Goal: Task Accomplishment & Management: Manage account settings

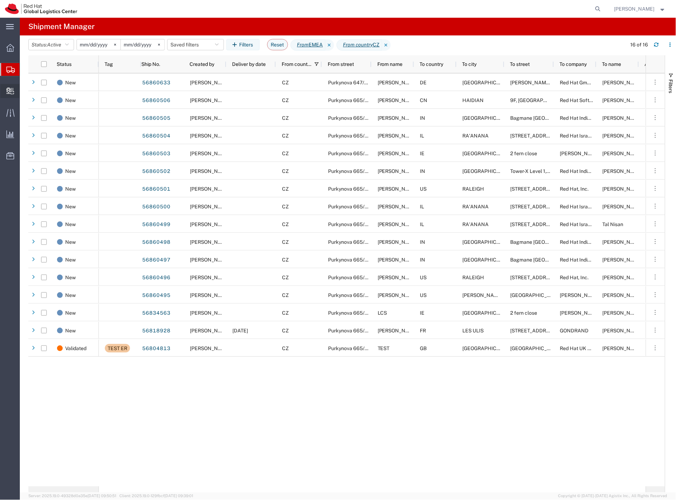
click at [0, 0] on span "Create Delivery" at bounding box center [0, 0] width 0 height 0
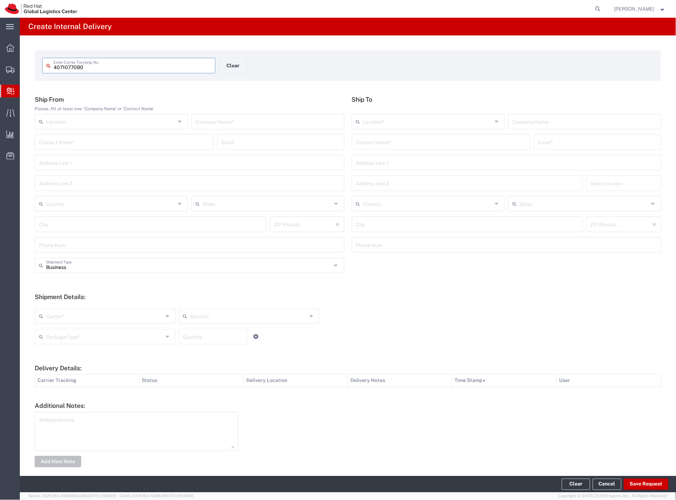
type input "4071077080"
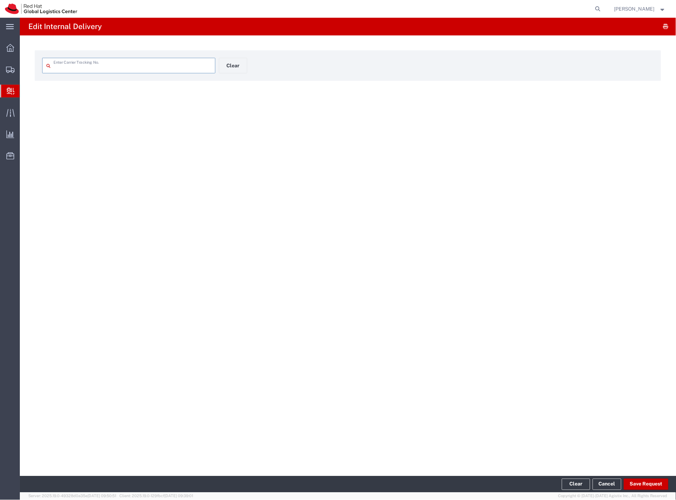
type input "4071077080"
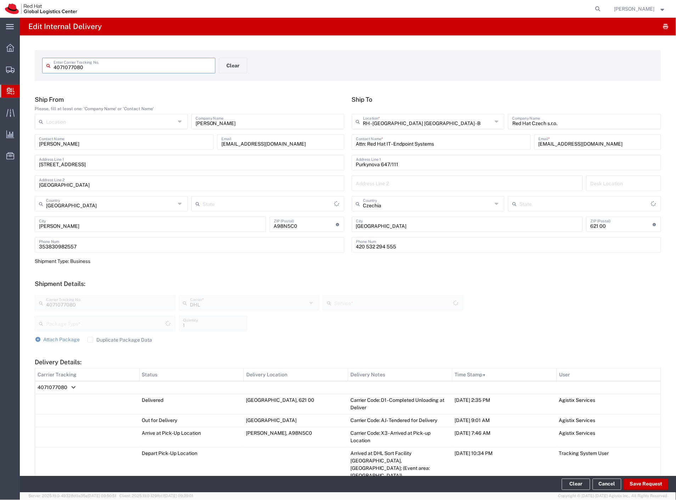
type input "Your Packaging"
type input "Economy Select"
click at [638, 484] on button "Save Request" at bounding box center [646, 484] width 45 height 11
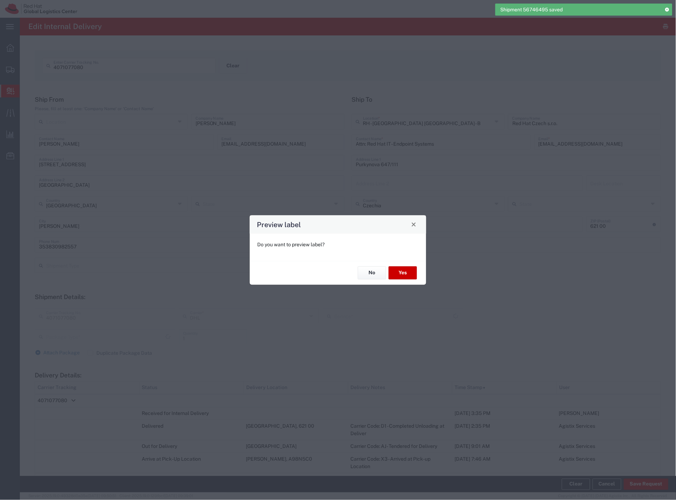
type input "Your Packaging"
type input "Economy Select"
click at [380, 275] on button "No" at bounding box center [372, 272] width 28 height 13
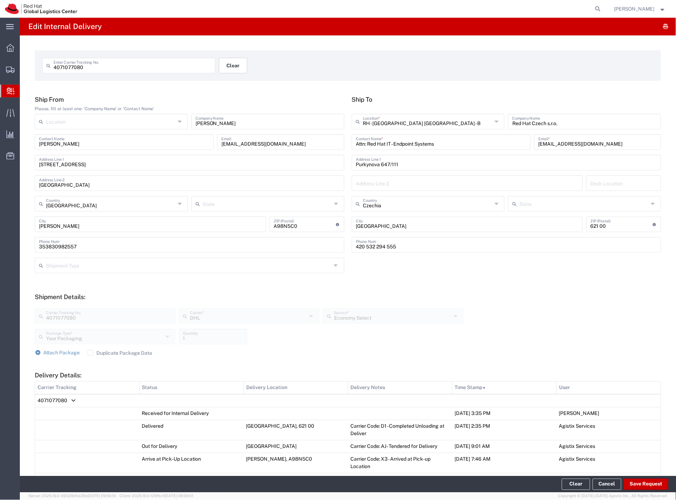
click at [231, 64] on button "Clear" at bounding box center [233, 66] width 28 height 16
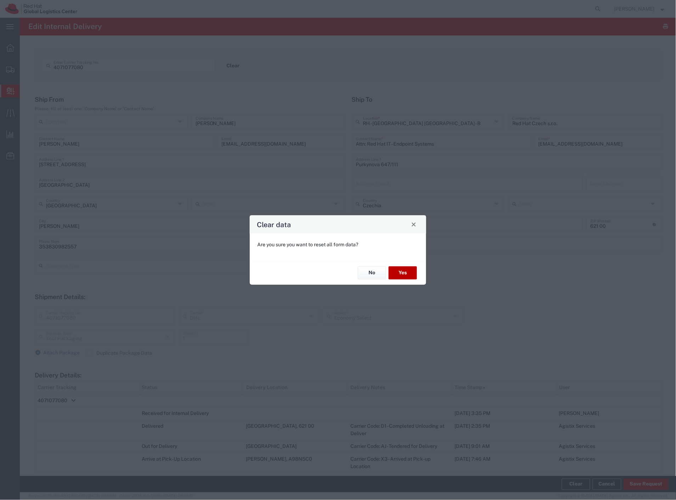
click at [393, 271] on button "Yes" at bounding box center [403, 272] width 28 height 13
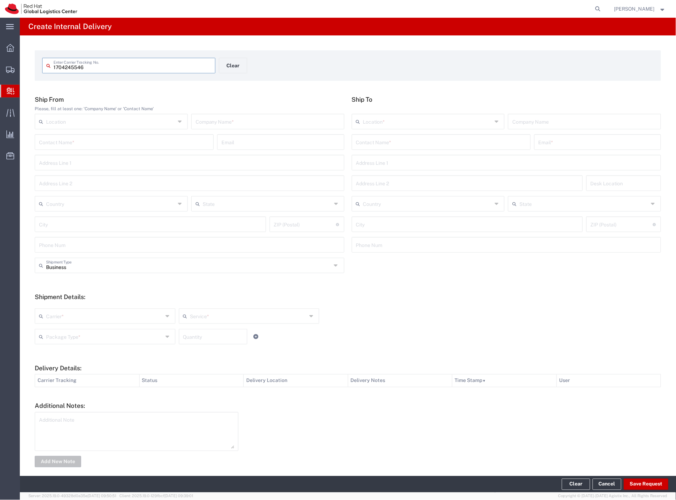
type input "1704245546"
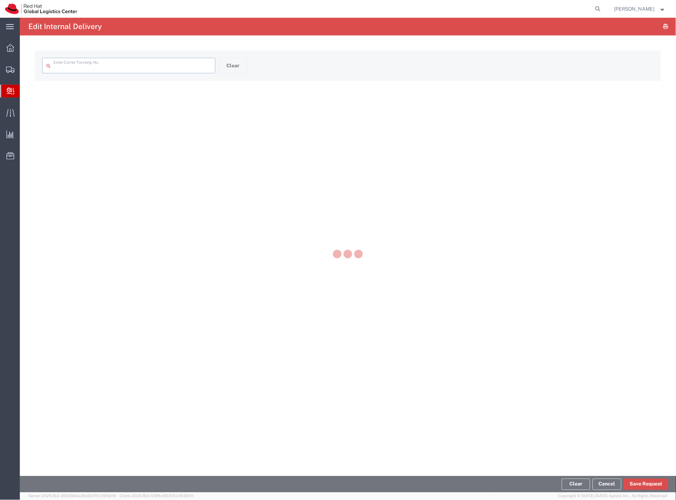
type input "1704245546"
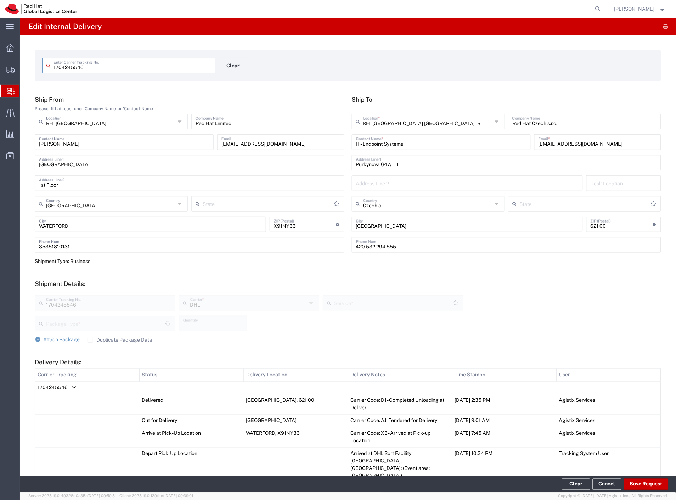
type input "Your Packaging"
type input "Economy Select"
click at [641, 481] on button "Save Request" at bounding box center [646, 484] width 45 height 11
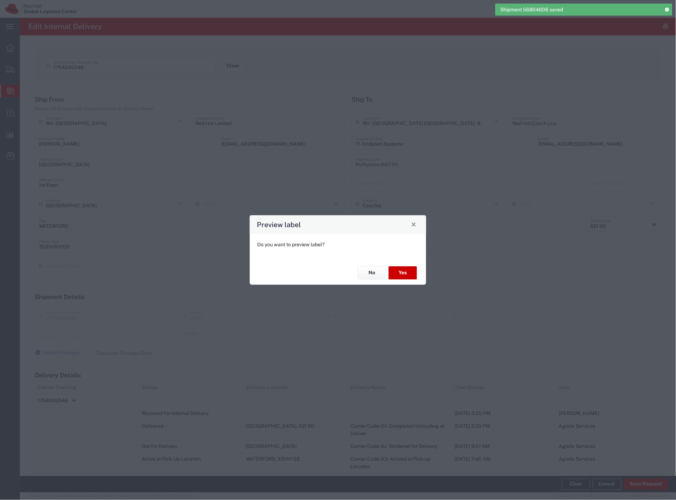
type input "Your Packaging"
type input "Economy Select"
click at [371, 278] on button "No" at bounding box center [372, 272] width 28 height 13
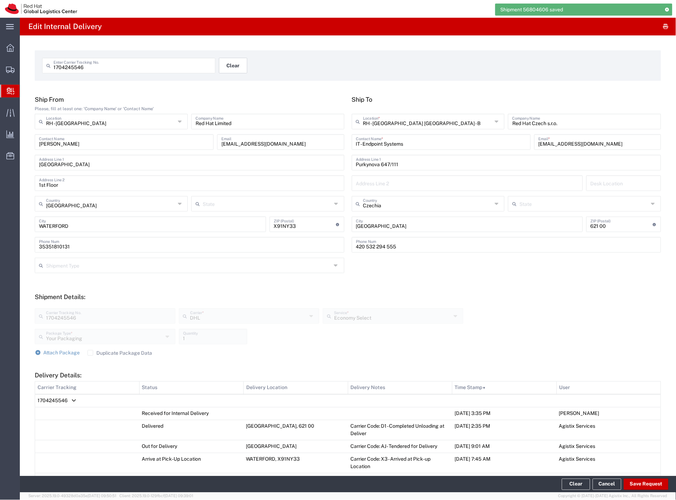
click at [239, 65] on button "Clear" at bounding box center [233, 66] width 28 height 16
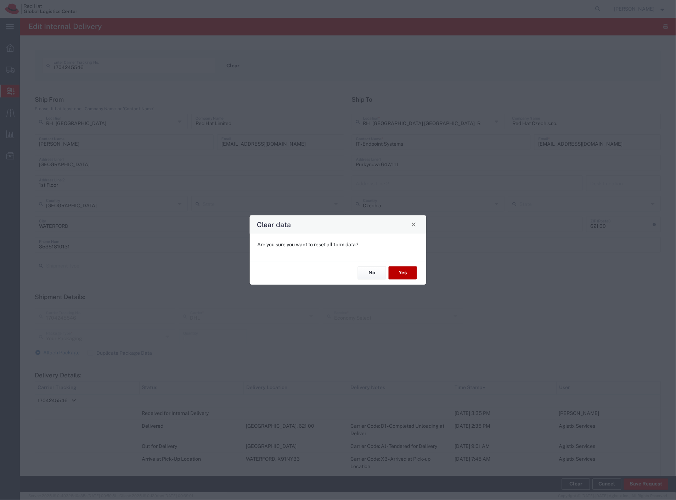
click at [411, 275] on button "Yes" at bounding box center [403, 272] width 28 height 13
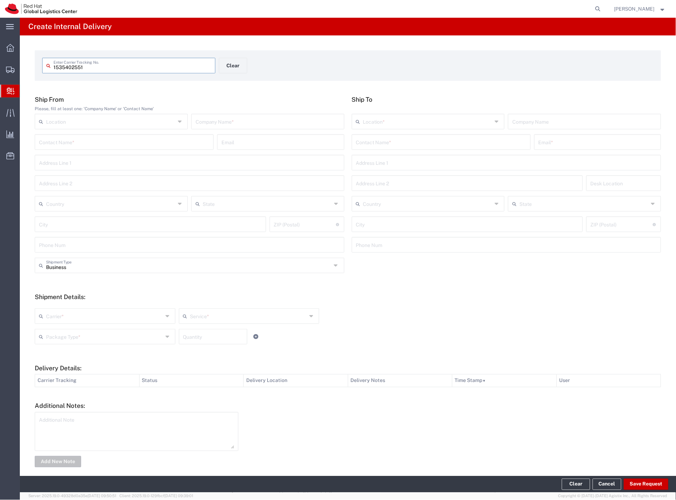
type input "1535402551"
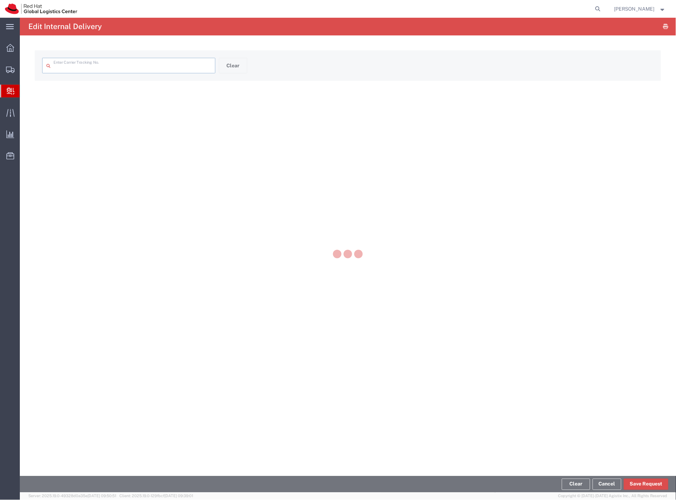
type input "1535402551"
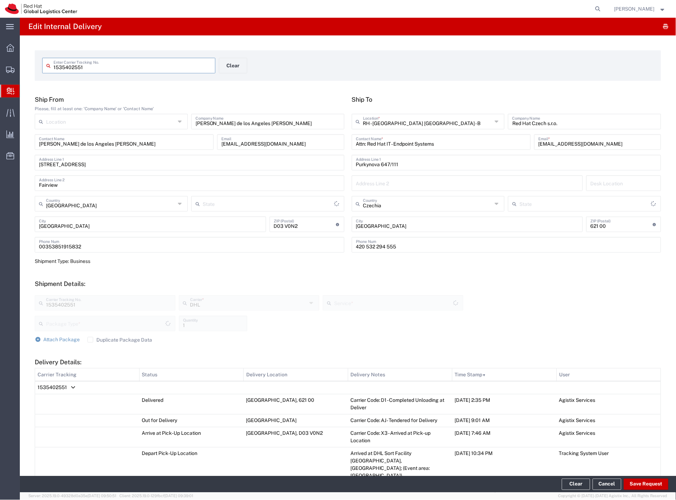
type input "Economy Select"
type input "Your Packaging"
click at [652, 483] on button "Save Request" at bounding box center [646, 484] width 45 height 11
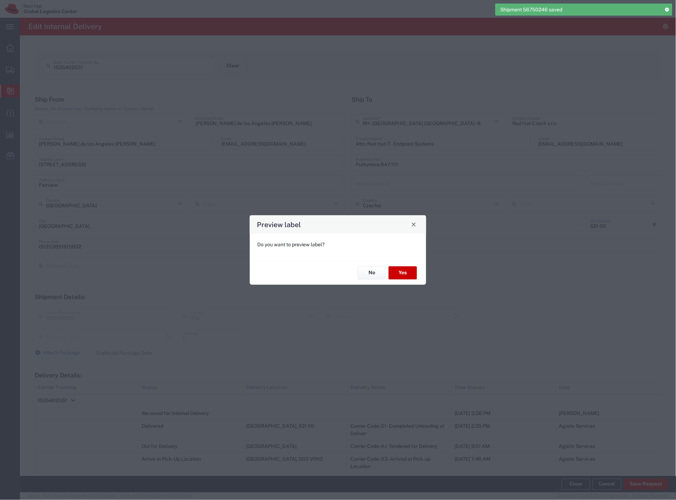
type input "Your Packaging"
type input "Economy Select"
click at [367, 272] on button "No" at bounding box center [372, 272] width 28 height 13
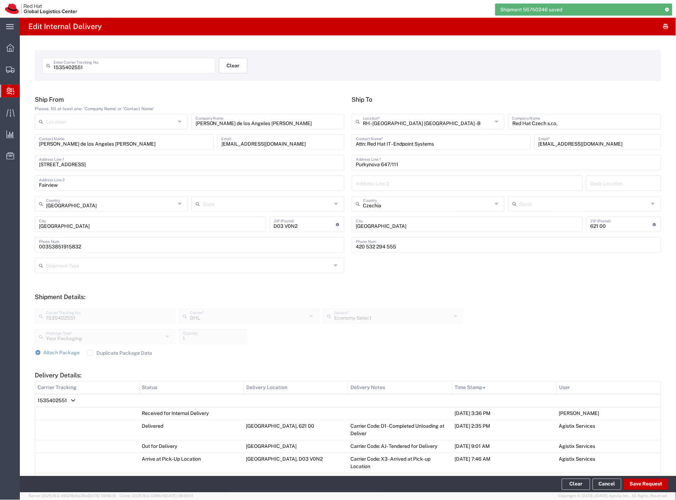
click at [235, 62] on button "Clear" at bounding box center [233, 66] width 28 height 16
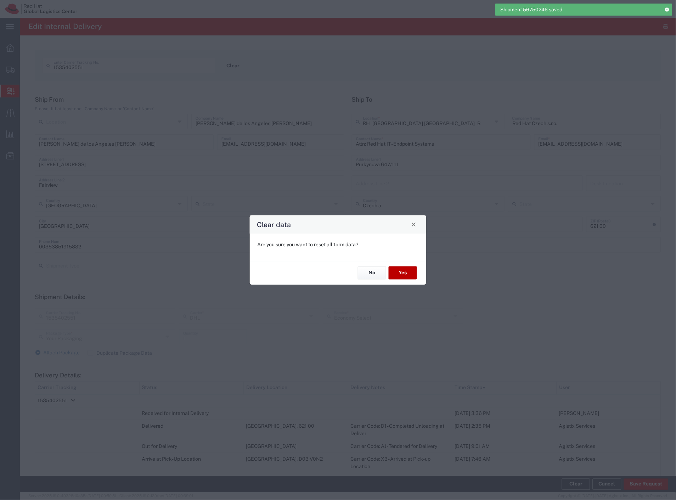
click at [398, 271] on button "Yes" at bounding box center [403, 272] width 28 height 13
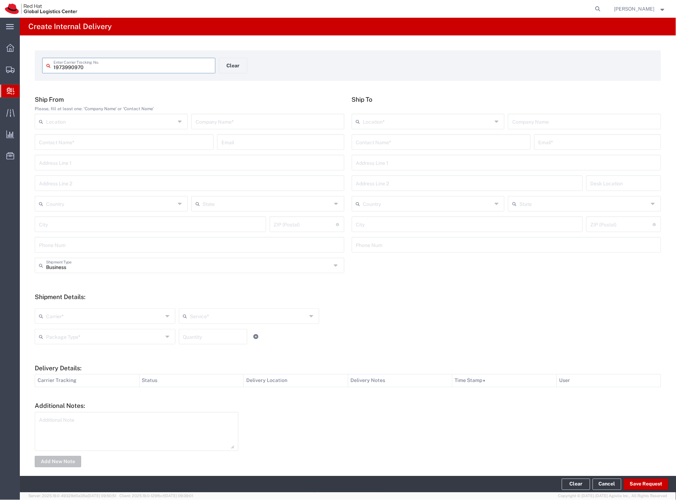
type input "1973990970"
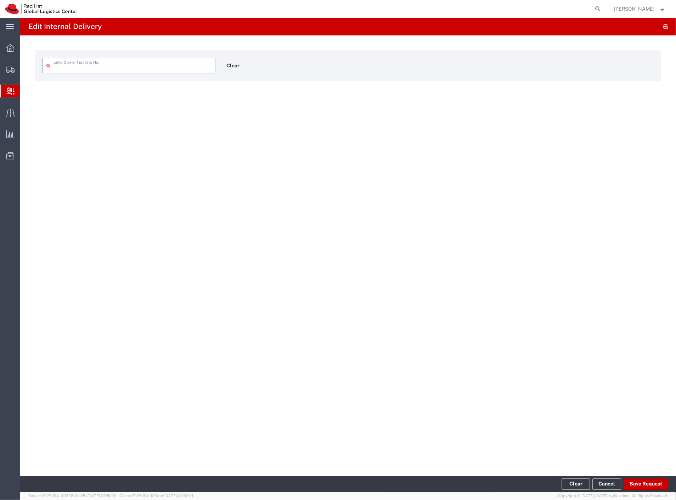
type input "1973990970"
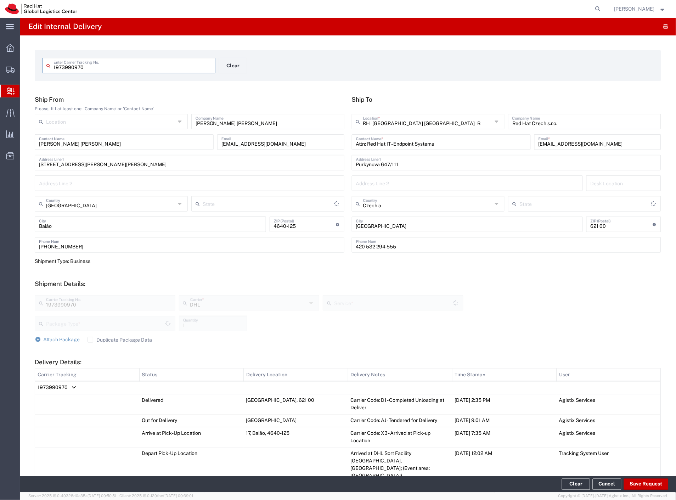
type input "Your Packaging"
type input "Economy Select"
type input "[GEOGRAPHIC_DATA]"
click at [650, 485] on button "Save Request" at bounding box center [646, 484] width 45 height 11
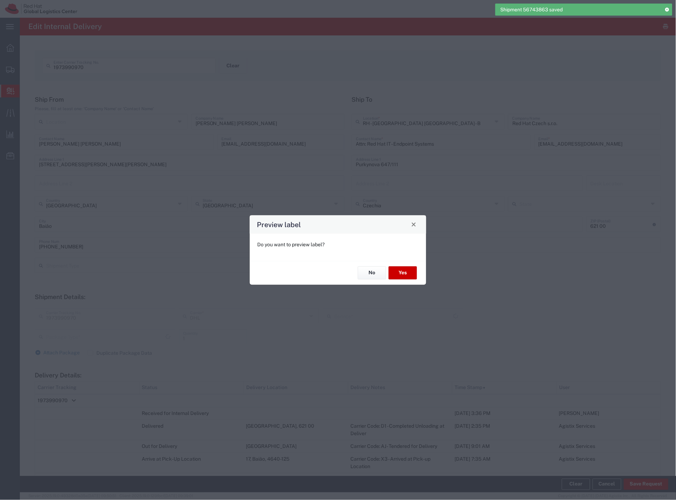
type input "Your Packaging"
type input "Economy Select"
click at [372, 277] on button "No" at bounding box center [372, 272] width 28 height 13
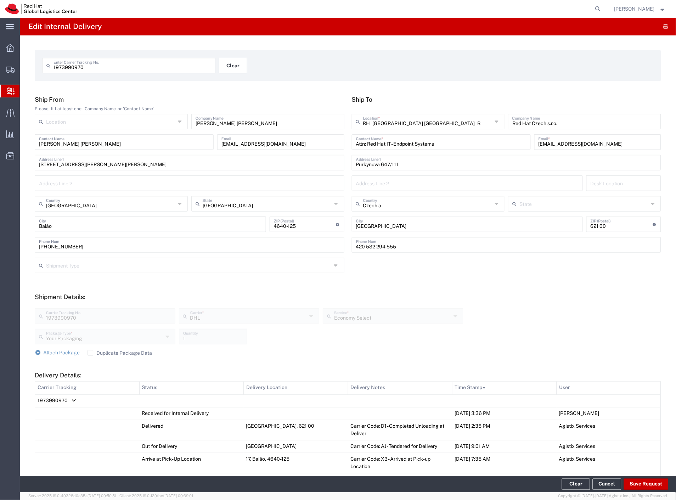
click at [235, 64] on button "Clear" at bounding box center [233, 66] width 28 height 16
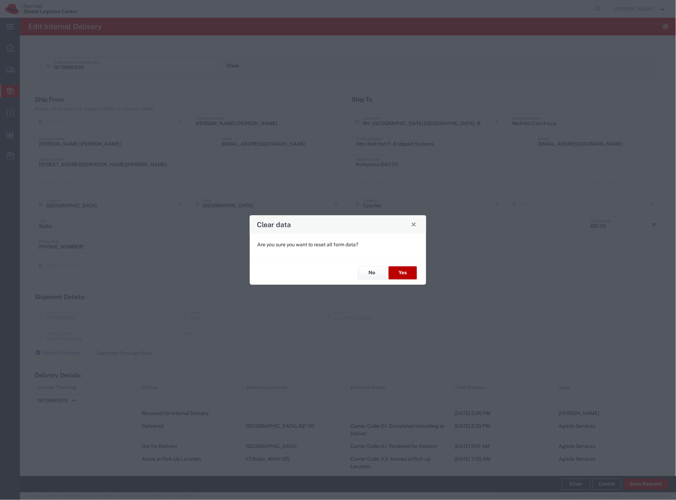
click at [411, 271] on button "Yes" at bounding box center [403, 272] width 28 height 13
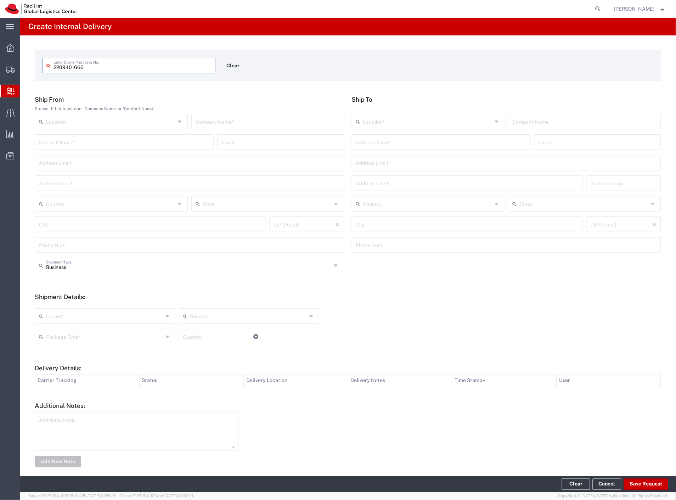
type input "2209401666"
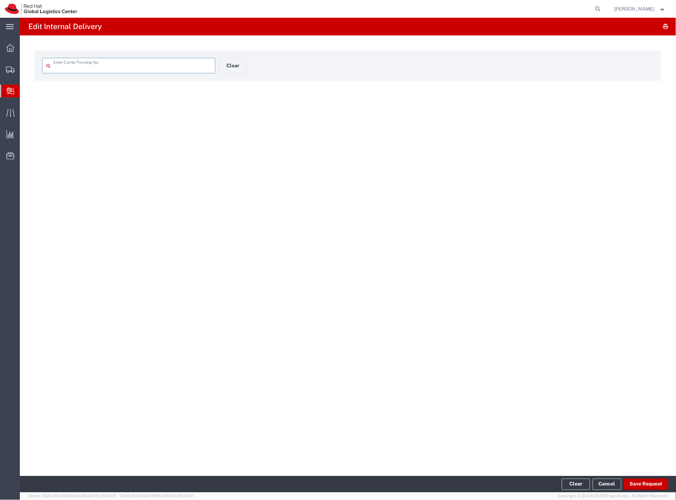
type input "2209401666"
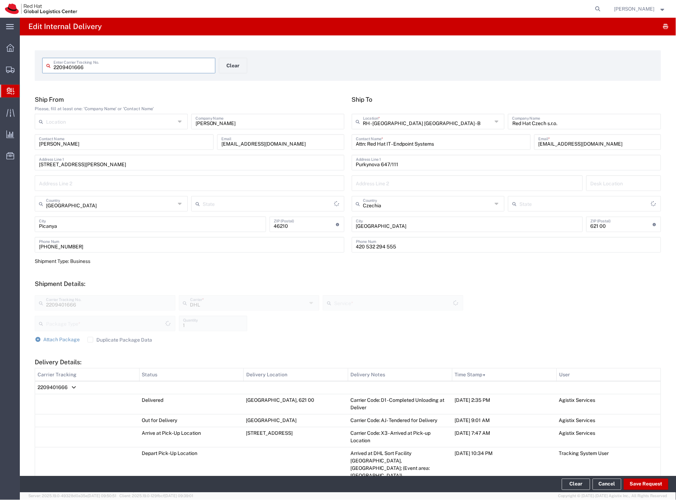
type input "Your Packaging"
type input "Economy Select"
type input "Comunitat Valenciana"
click at [638, 484] on button "Save Request" at bounding box center [646, 484] width 45 height 11
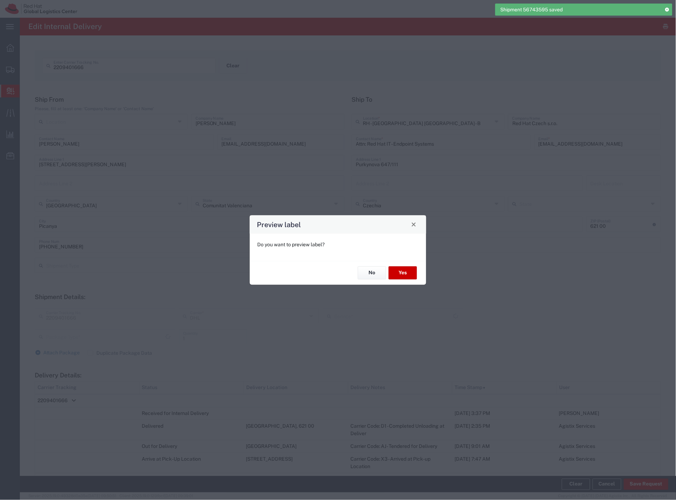
type input "Your Packaging"
type input "Economy Select"
click at [379, 274] on button "No" at bounding box center [372, 272] width 28 height 13
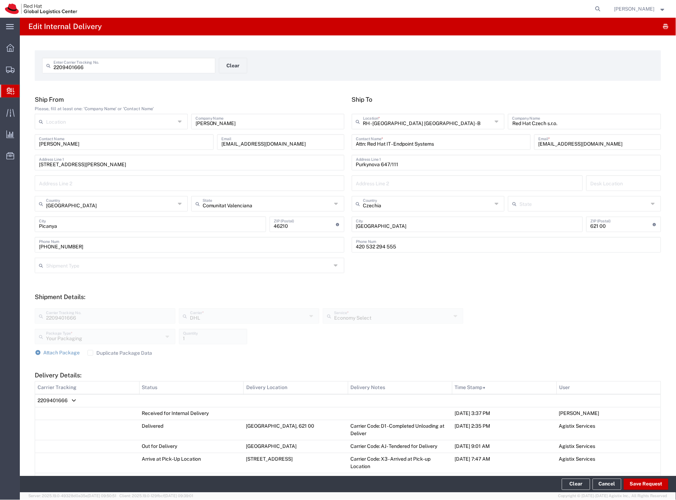
click at [25, 93] on span "Internal Delivery" at bounding box center [22, 91] width 6 height 14
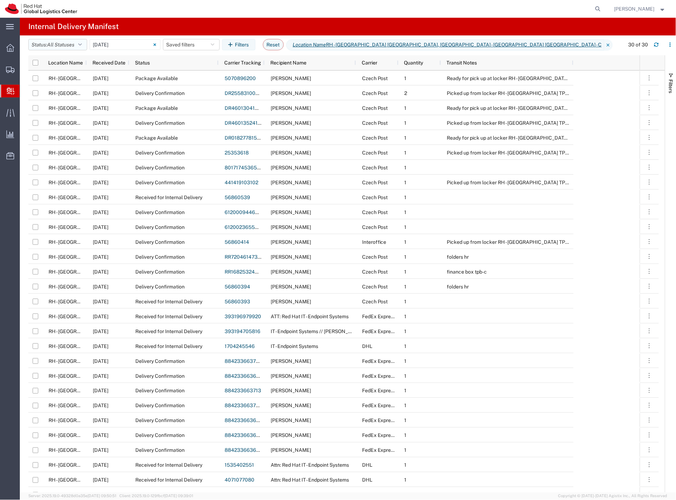
click at [63, 48] on button "Status: All Statuses" at bounding box center [57, 44] width 59 height 11
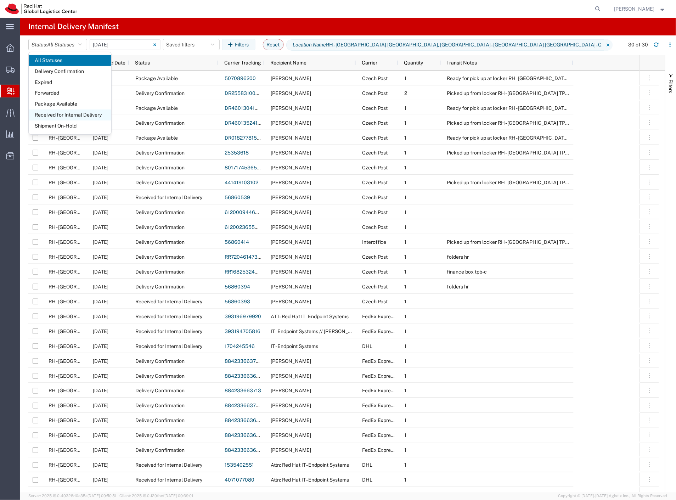
click at [75, 115] on span "Received for Internal Delivery" at bounding box center [70, 114] width 83 height 11
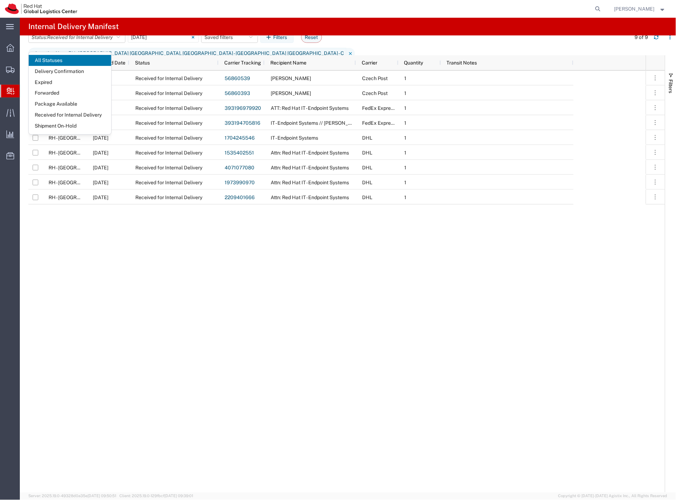
click at [188, 29] on agx-page-header "Internal Delivery Manifest" at bounding box center [348, 27] width 656 height 18
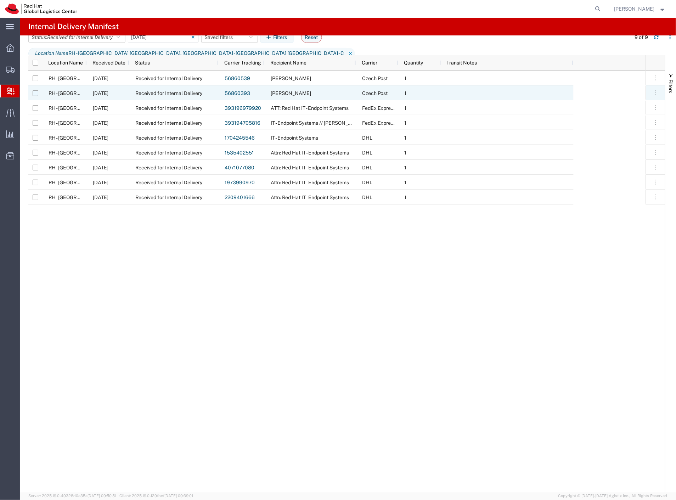
click at [34, 94] on input "Press Space to toggle row selection (unchecked)" at bounding box center [36, 93] width 6 height 6
checkbox input "true"
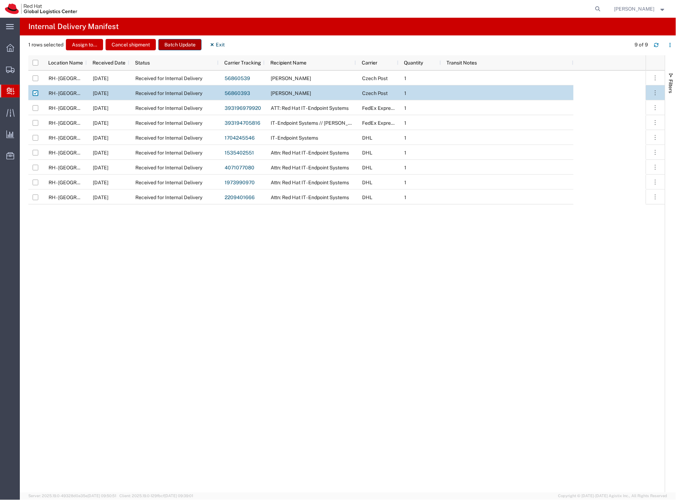
click at [175, 41] on button "Batch Update" at bounding box center [179, 44] width 43 height 11
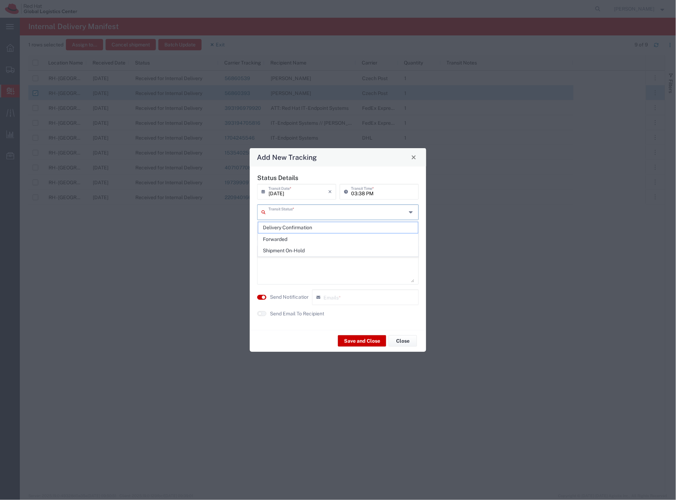
click at [288, 208] on input "text" at bounding box center [338, 212] width 138 height 12
click at [292, 227] on span "Delivery Confirmation" at bounding box center [338, 227] width 160 height 11
type input "Delivery Confirmation"
click at [293, 263] on textarea at bounding box center [338, 265] width 153 height 35
type textarea "folders post area tpb-c"
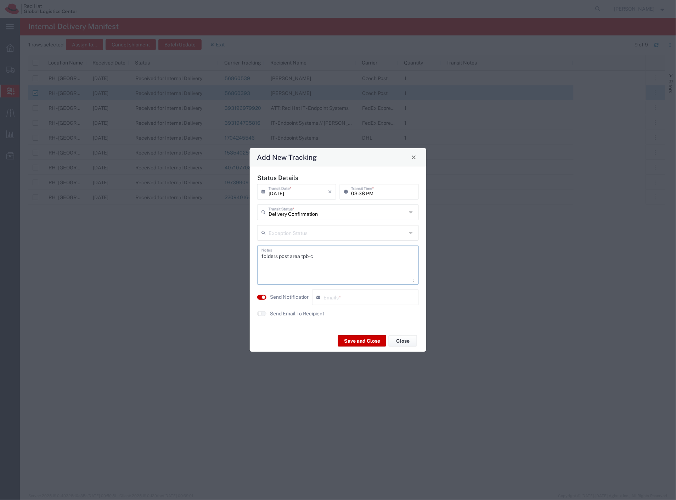
click at [288, 296] on label "Send Notification" at bounding box center [290, 296] width 40 height 7
click at [291, 311] on label "Send Email To Recipient" at bounding box center [297, 313] width 54 height 7
click at [347, 338] on button "Save and Close" at bounding box center [362, 340] width 48 height 11
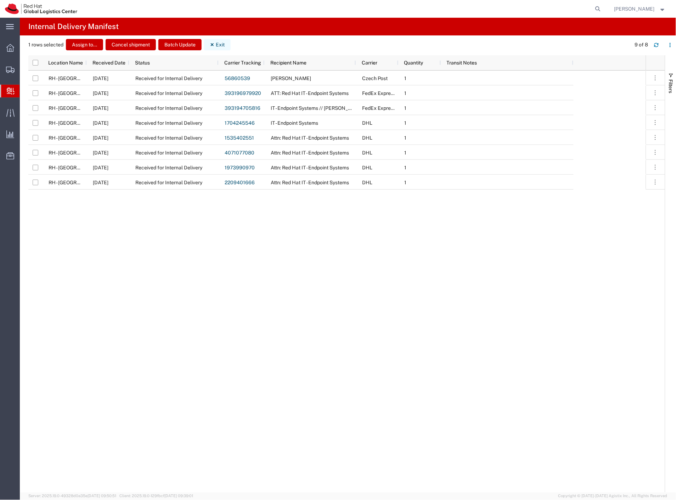
click at [217, 43] on button "Exit" at bounding box center [217, 44] width 27 height 11
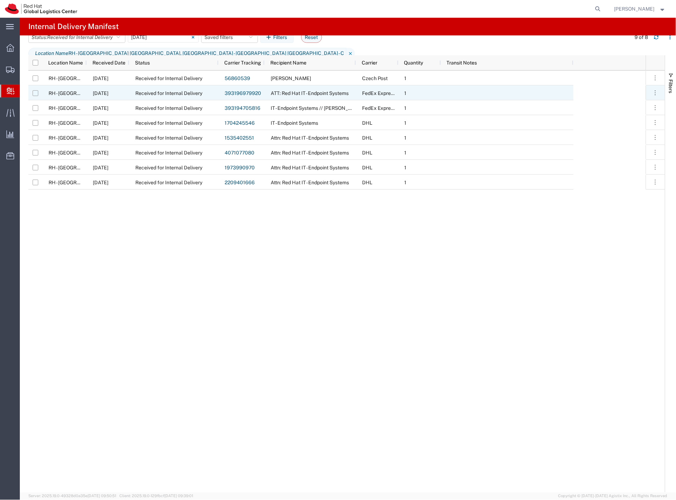
click at [36, 94] on input "Press Space to toggle row selection (unchecked)" at bounding box center [36, 93] width 6 height 6
checkbox input "true"
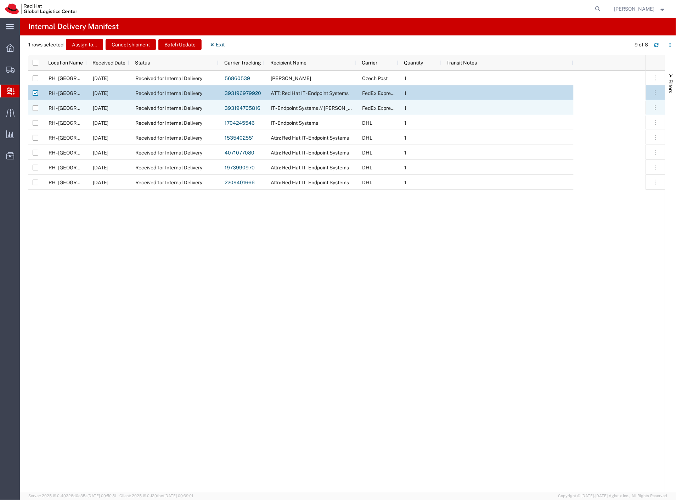
drag, startPoint x: 36, startPoint y: 107, endPoint x: 35, endPoint y: 118, distance: 11.7
click at [36, 107] on input "Press Space to toggle row selection (unchecked)" at bounding box center [36, 108] width 6 height 6
checkbox input "true"
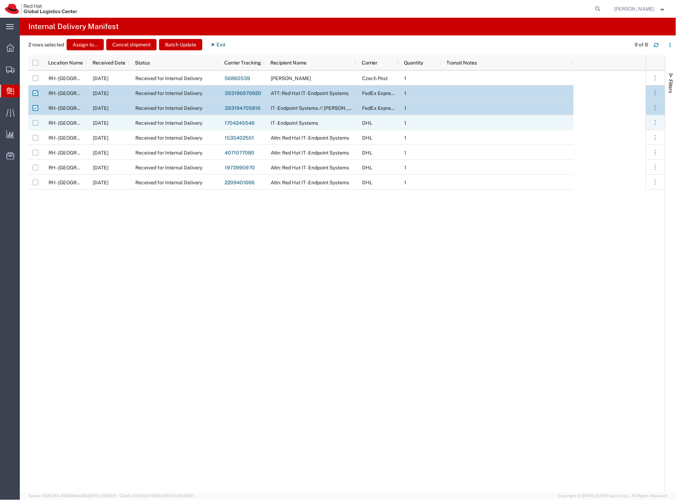
click at [36, 124] on input "Press Space to toggle row selection (unchecked)" at bounding box center [36, 123] width 6 height 6
checkbox input "true"
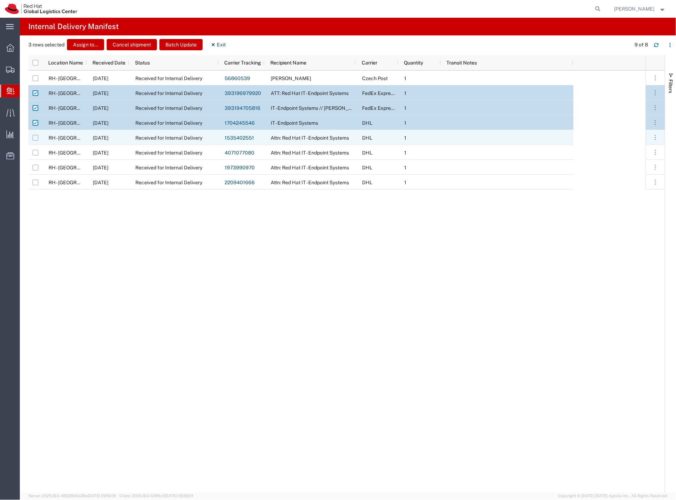
click at [34, 136] on input "Press Space to toggle row selection (unchecked)" at bounding box center [36, 138] width 6 height 6
checkbox input "true"
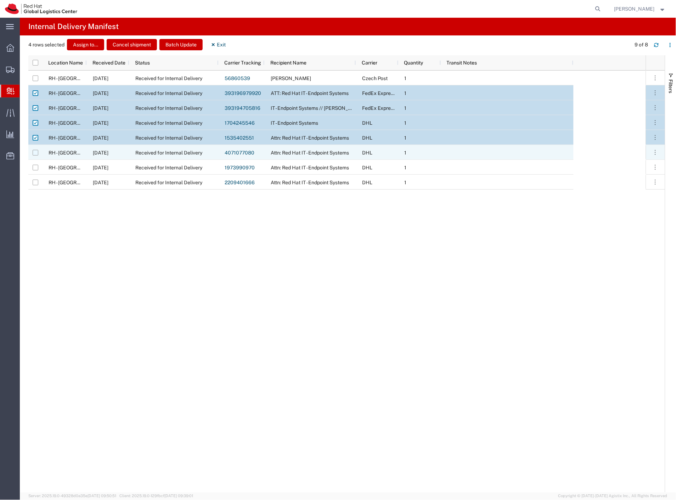
click at [34, 152] on input "Press Space to toggle row selection (unchecked)" at bounding box center [36, 153] width 6 height 6
checkbox input "true"
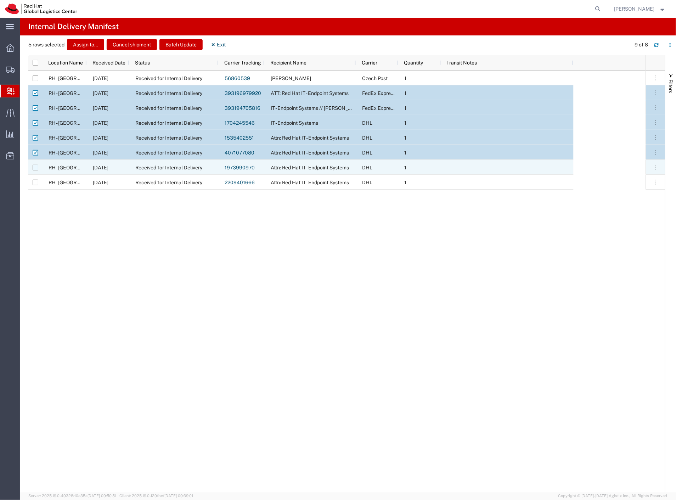
click at [37, 167] on input "Press Space to toggle row selection (unchecked)" at bounding box center [36, 168] width 6 height 6
checkbox input "true"
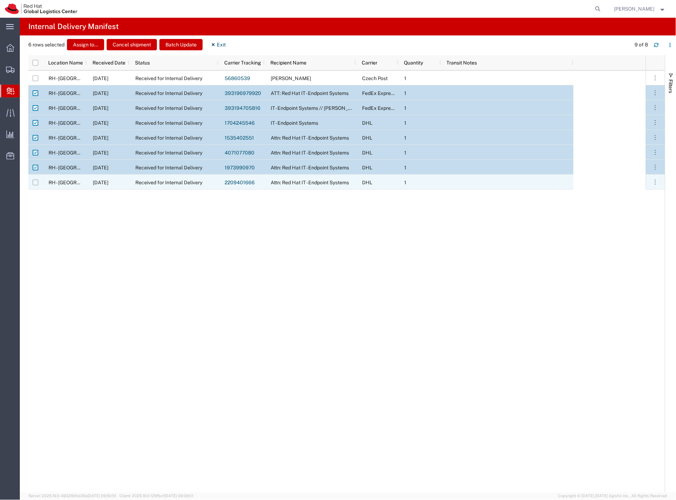
click at [35, 182] on input "Press Space to toggle row selection (unchecked)" at bounding box center [36, 183] width 6 height 6
checkbox input "true"
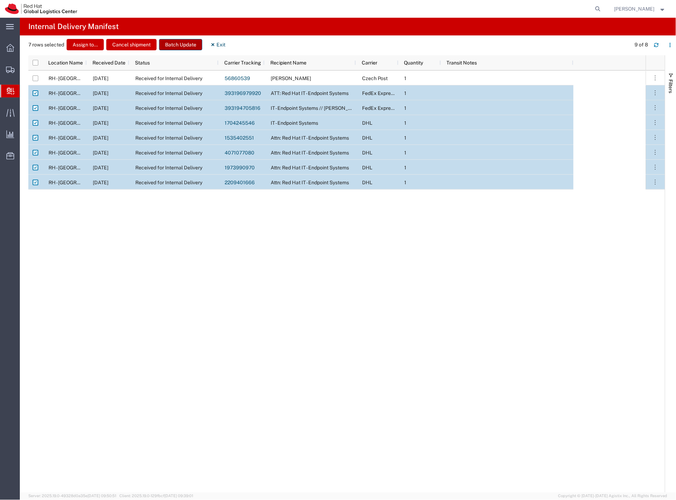
click at [171, 48] on button "Batch Update" at bounding box center [180, 44] width 43 height 11
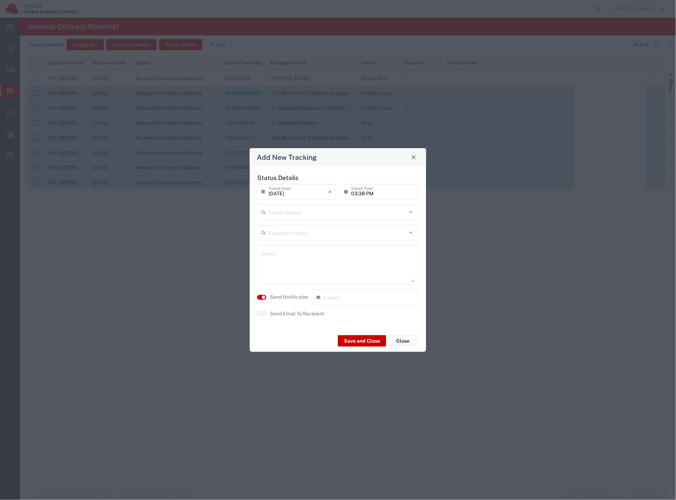
click at [298, 215] on input "text" at bounding box center [338, 212] width 138 height 12
click at [297, 226] on span "Delivery Confirmation" at bounding box center [338, 227] width 160 height 11
click at [303, 298] on label "Send Notification" at bounding box center [290, 296] width 40 height 7
click at [303, 310] on label "Send Email To Recipient" at bounding box center [297, 313] width 54 height 7
drag, startPoint x: 303, startPoint y: 217, endPoint x: 302, endPoint y: 227, distance: 9.7
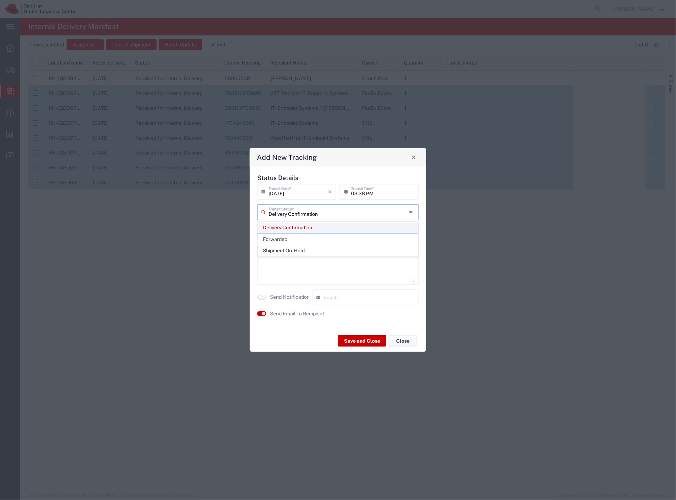
click at [303, 217] on input "Delivery Confirmation" at bounding box center [338, 212] width 138 height 12
click at [299, 249] on span "Shipment On-Hold" at bounding box center [338, 250] width 160 height 11
type input "Shipment On-Hold"
click at [293, 313] on label "Send Email To Recipient" at bounding box center [297, 313] width 54 height 7
click at [347, 338] on button "Save and Close" at bounding box center [362, 340] width 48 height 11
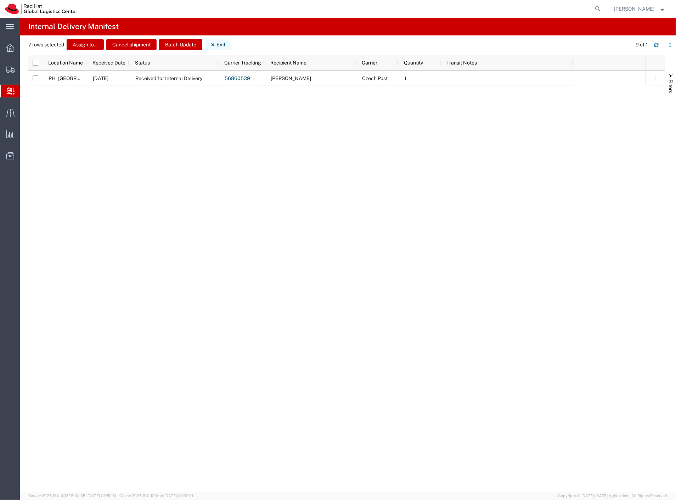
click at [220, 46] on button "Exit" at bounding box center [218, 44] width 27 height 11
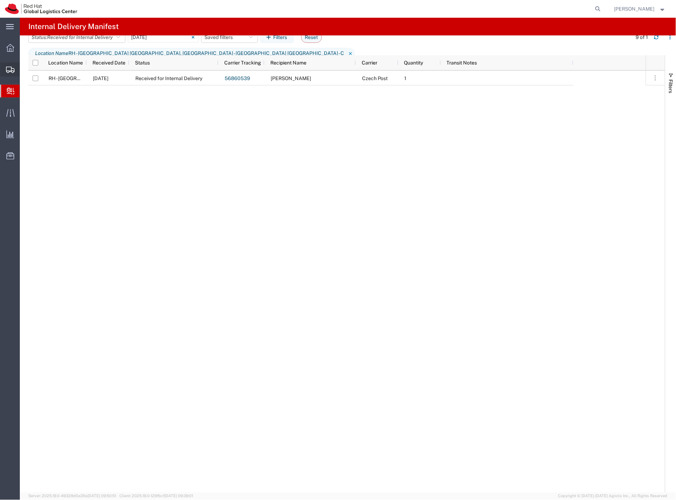
click at [0, 0] on span "Shipment Manager" at bounding box center [0, 0] width 0 height 0
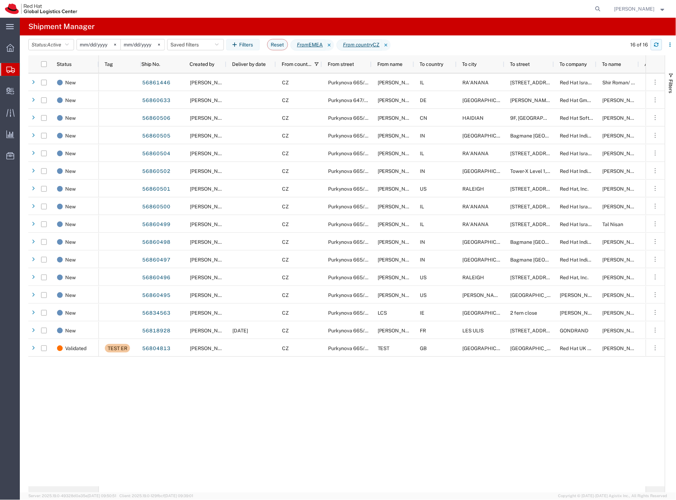
click at [656, 47] on icon "button" at bounding box center [656, 46] width 4 height 2
